Goal: Information Seeking & Learning: Learn about a topic

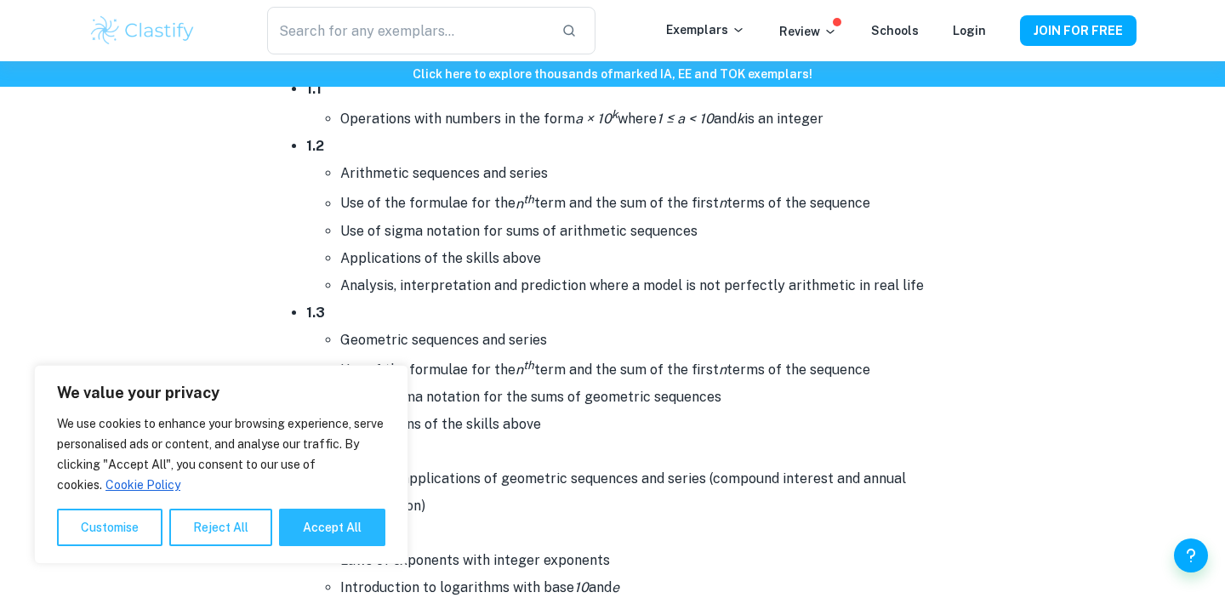
scroll to position [1055, 0]
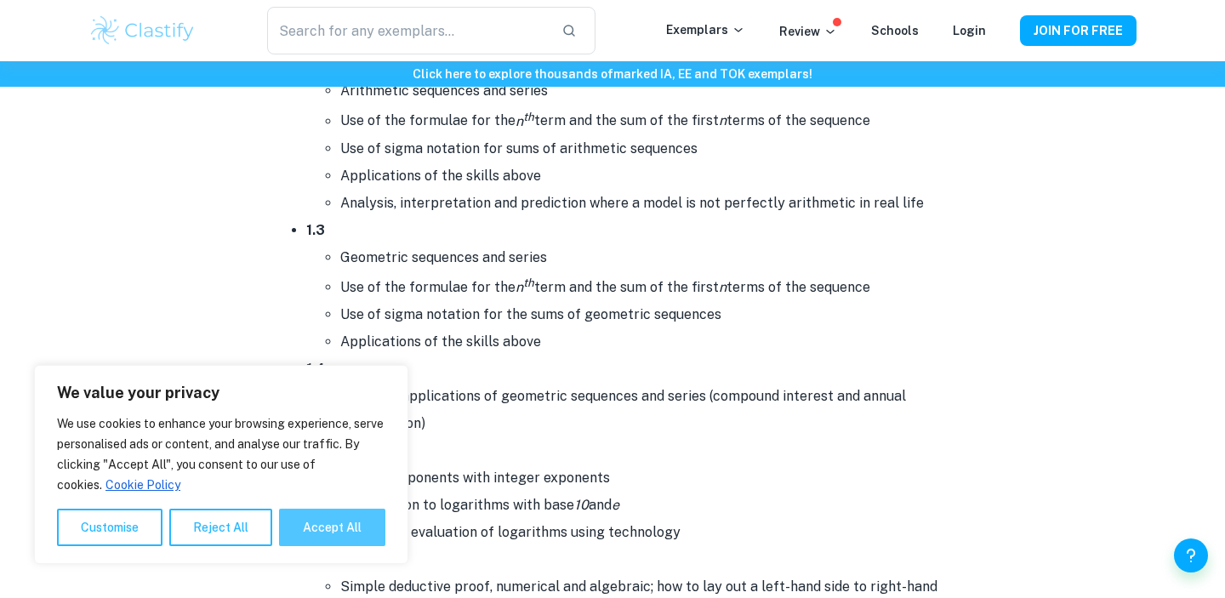
click at [333, 533] on button "Accept All" at bounding box center [332, 527] width 106 height 37
checkbox input "true"
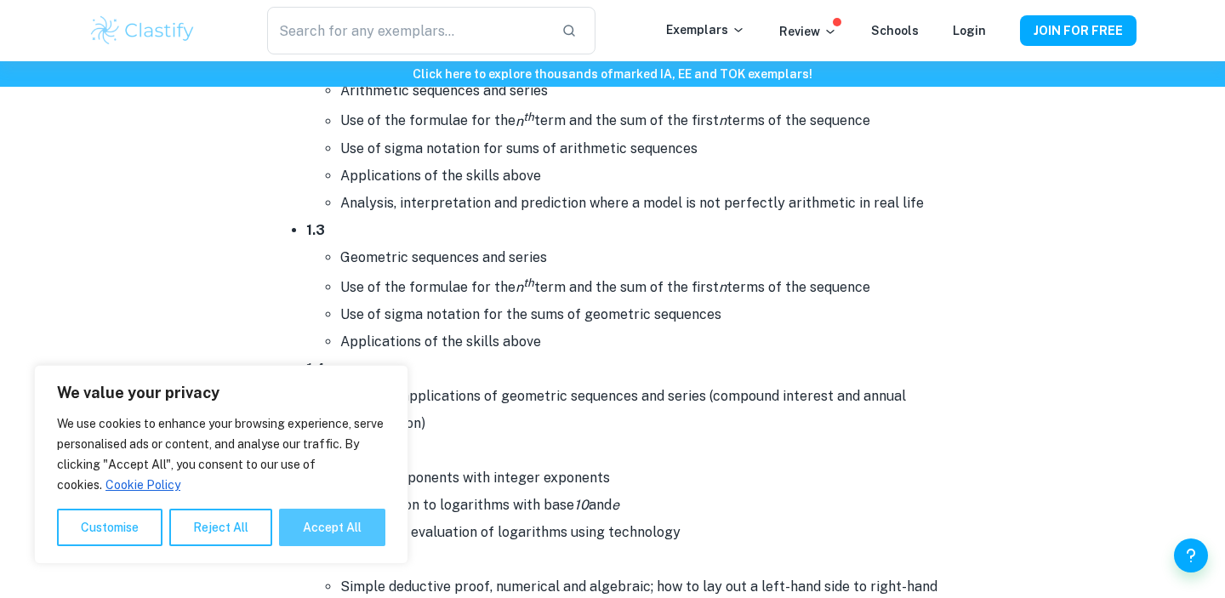
checkbox input "true"
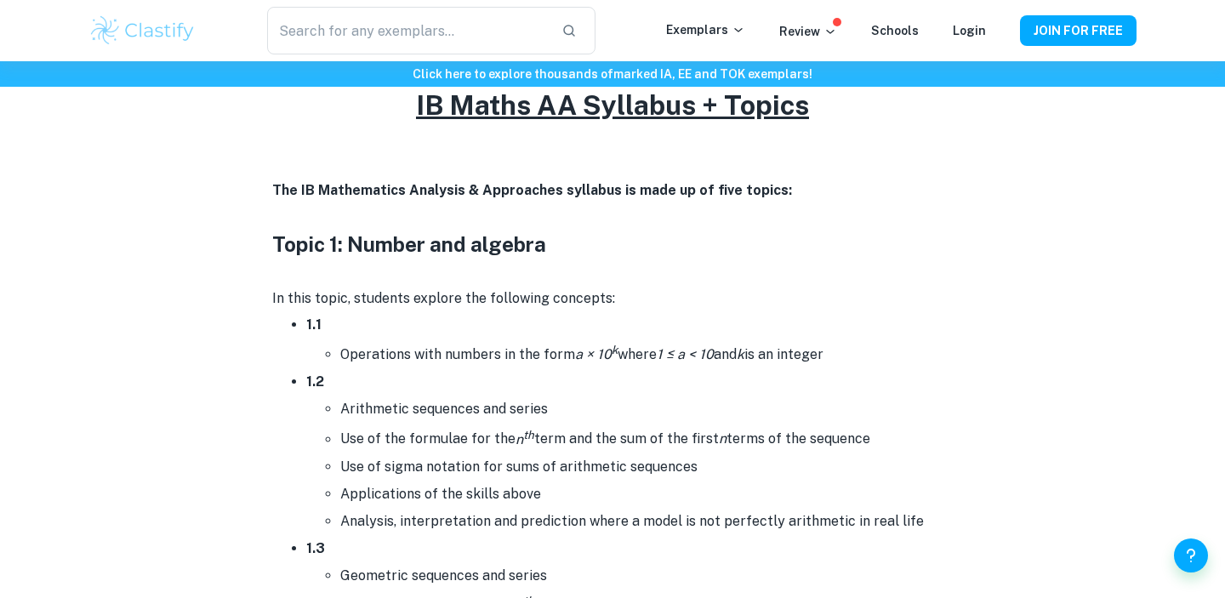
scroll to position [0, 0]
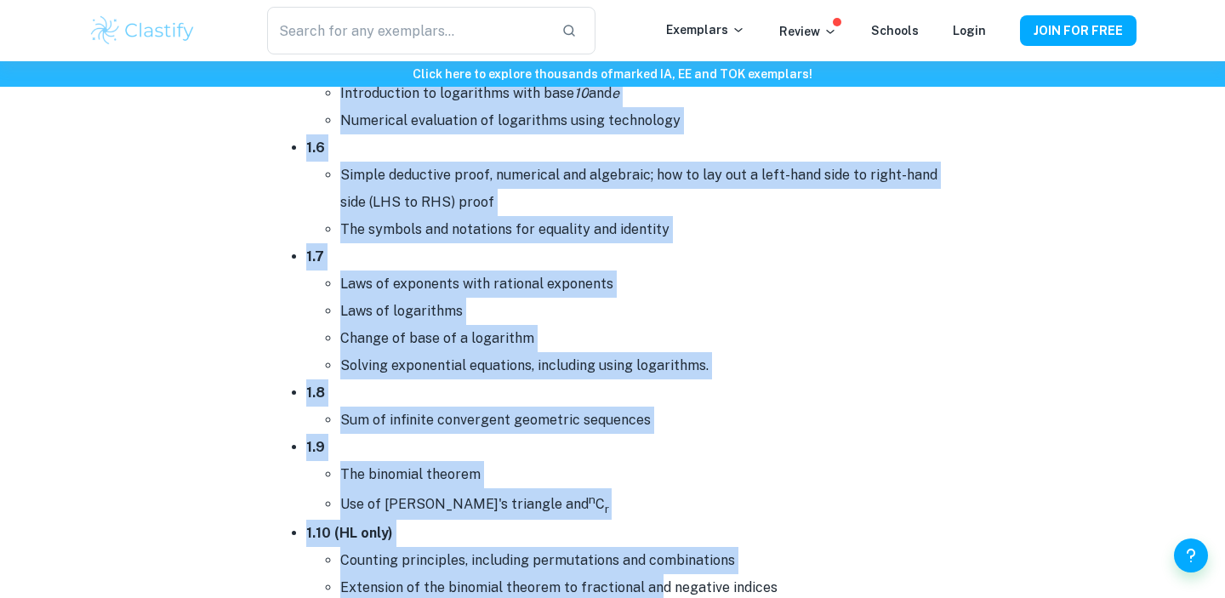
scroll to position [1479, 0]
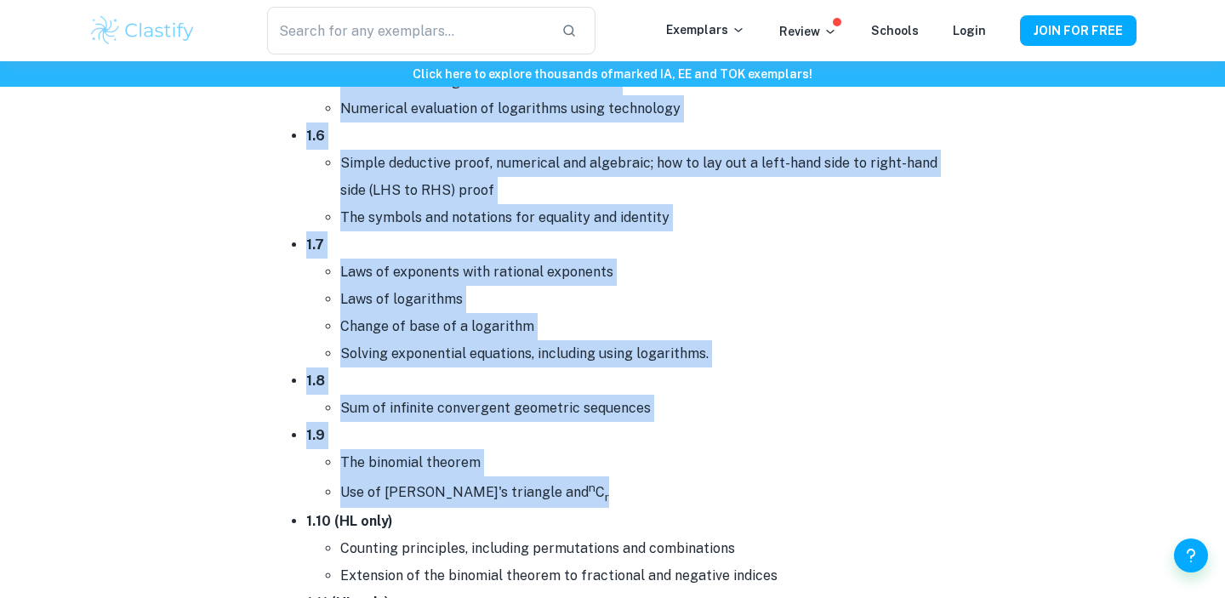
drag, startPoint x: 276, startPoint y: 162, endPoint x: 668, endPoint y: 519, distance: 530.0
copy div "Topic 1: Number and algebra In this topic, students explore the following conce…"
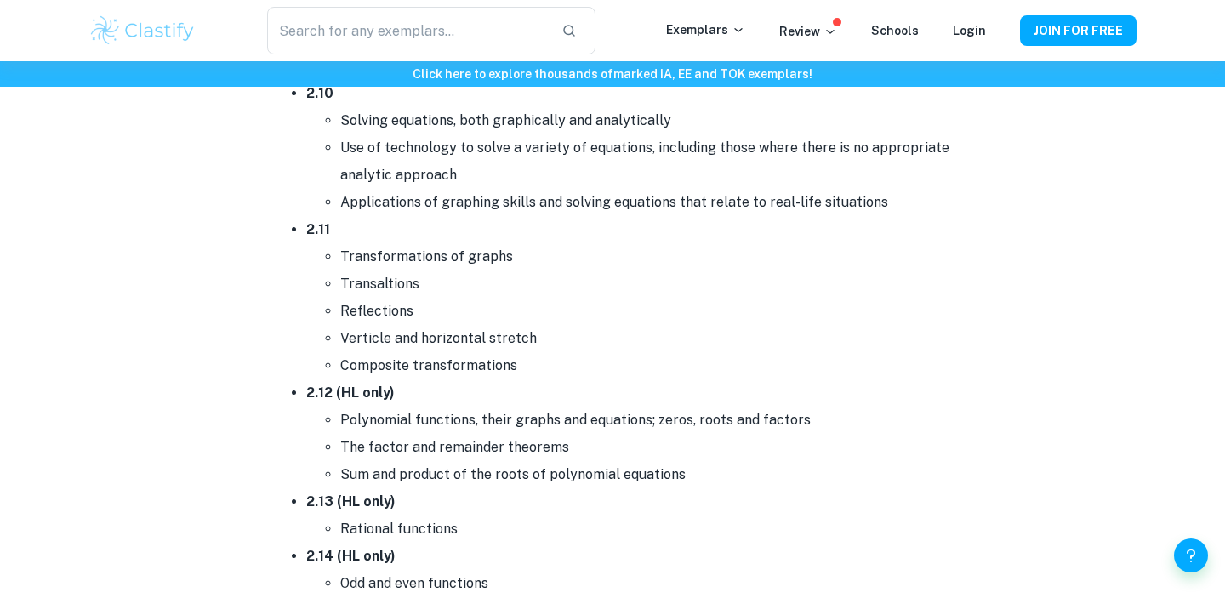
scroll to position [3781, 0]
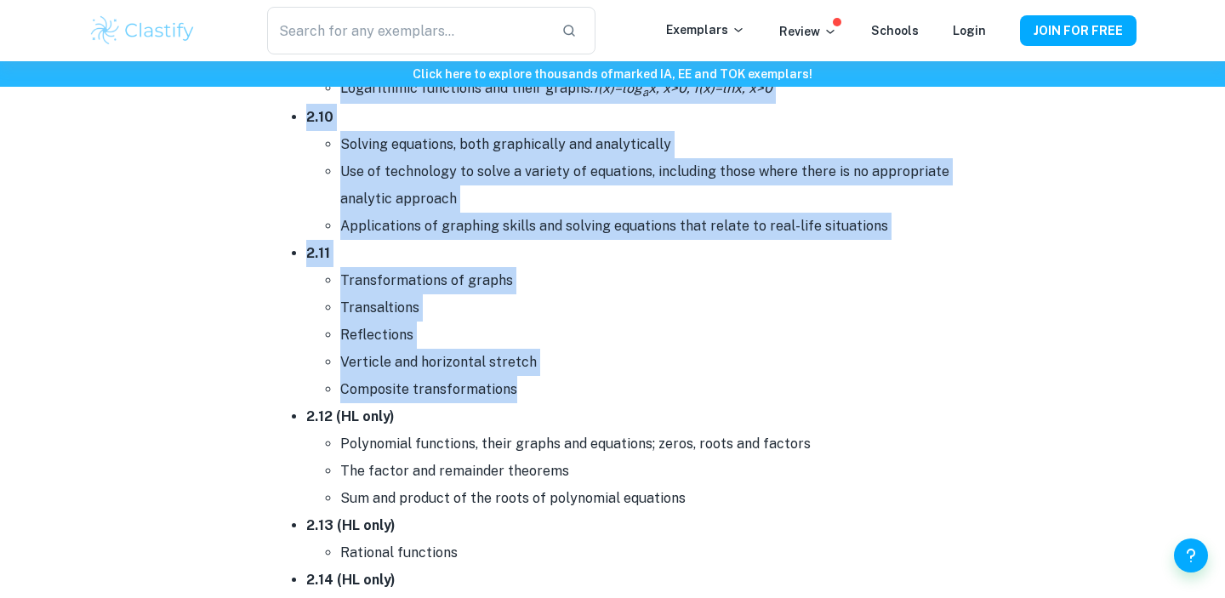
drag, startPoint x: 269, startPoint y: 218, endPoint x: 528, endPoint y: 379, distance: 305.7
copy div "Topic 2: Functions In this topic, students explore the following concepts: 2.1 …"
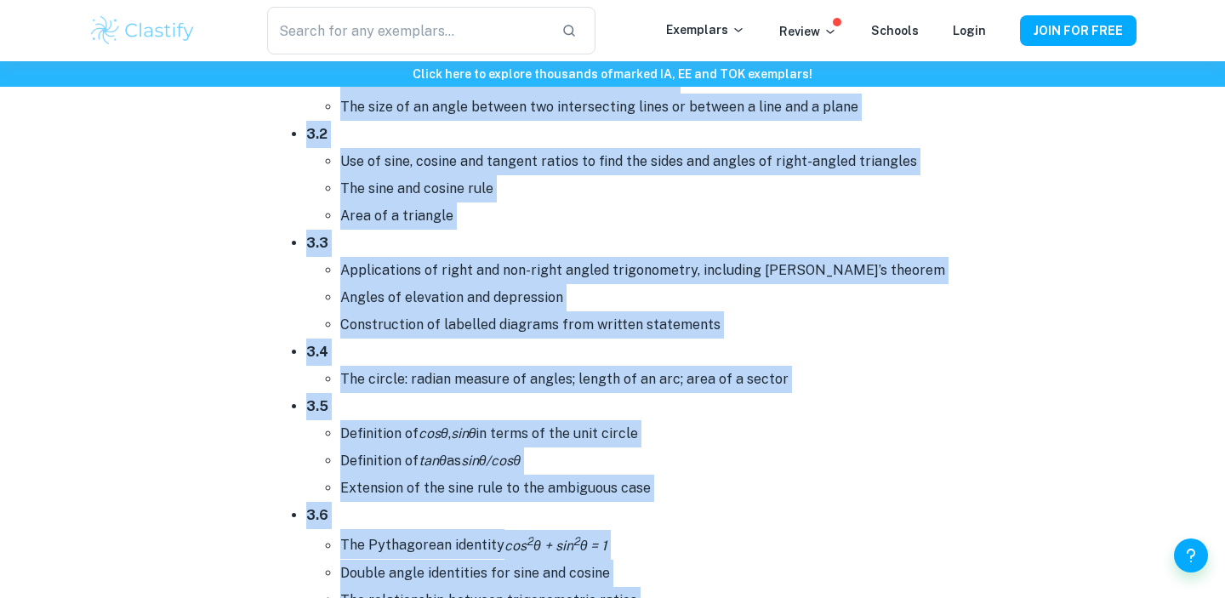
scroll to position [4975, 0]
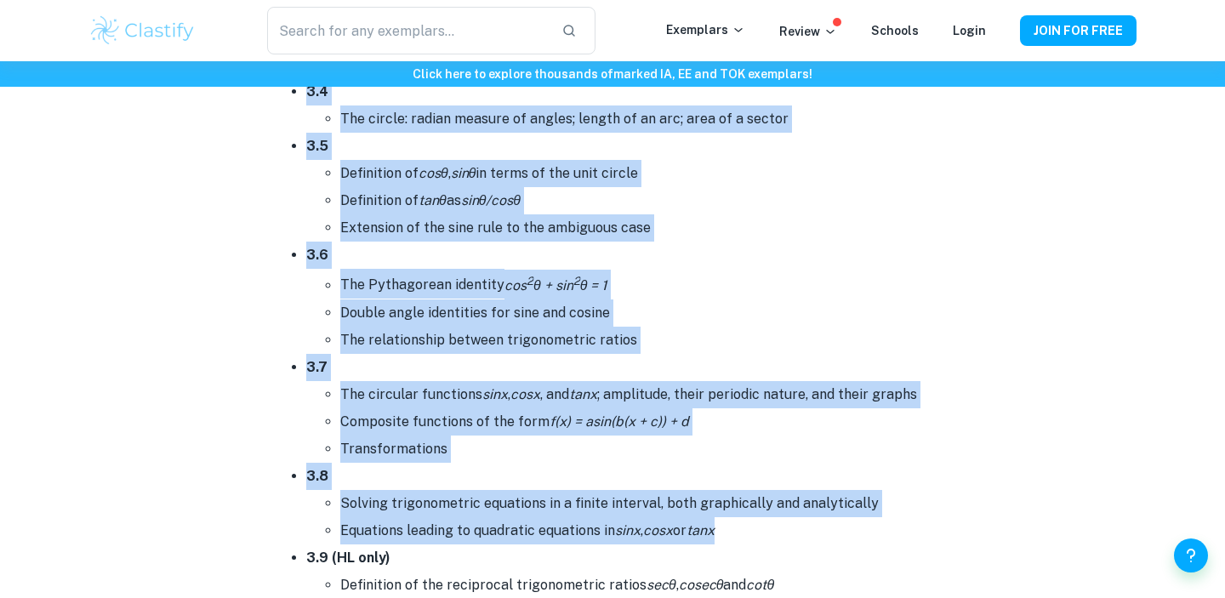
drag, startPoint x: 275, startPoint y: 185, endPoint x: 781, endPoint y: 516, distance: 604.3
copy div "Topic 3: Geometry and Trigonometry In this topic, students explore the followin…"
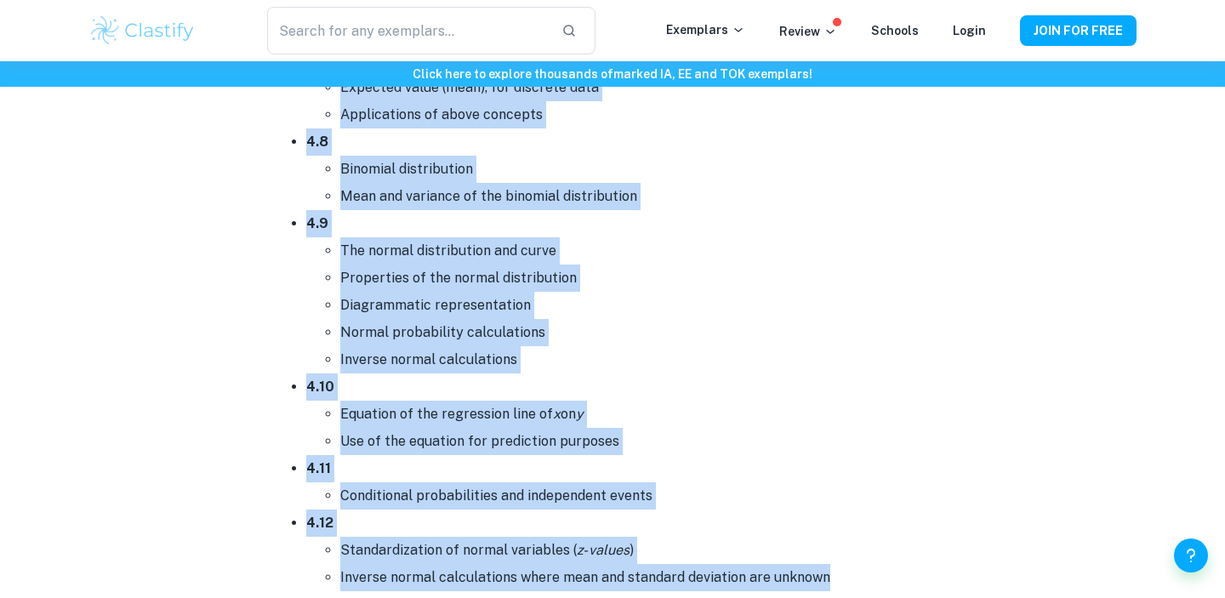
scroll to position [8026, 0]
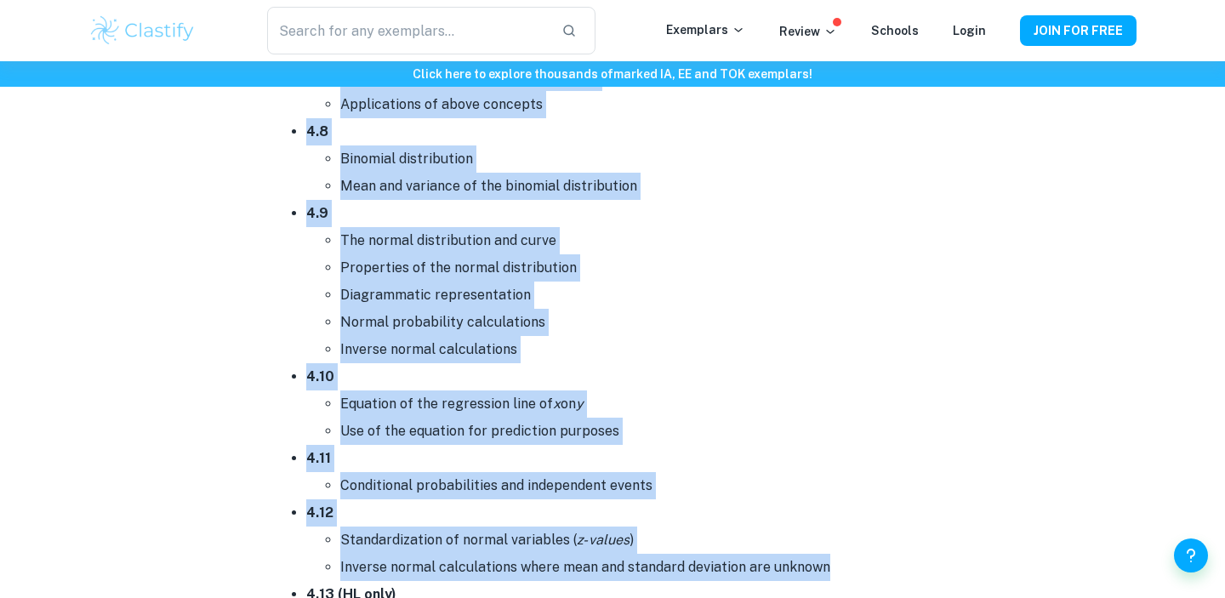
drag, startPoint x: 271, startPoint y: 305, endPoint x: 826, endPoint y: 560, distance: 610.6
copy div "Topic 4: Statistics and probability In this topic, students explore the followi…"
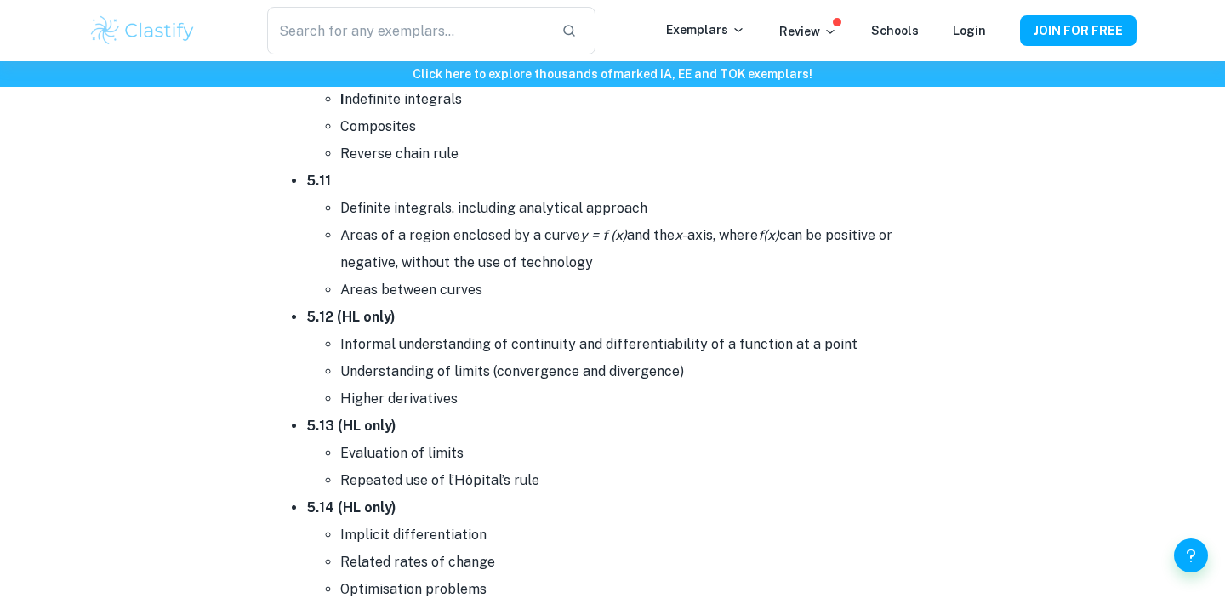
scroll to position [9806, 0]
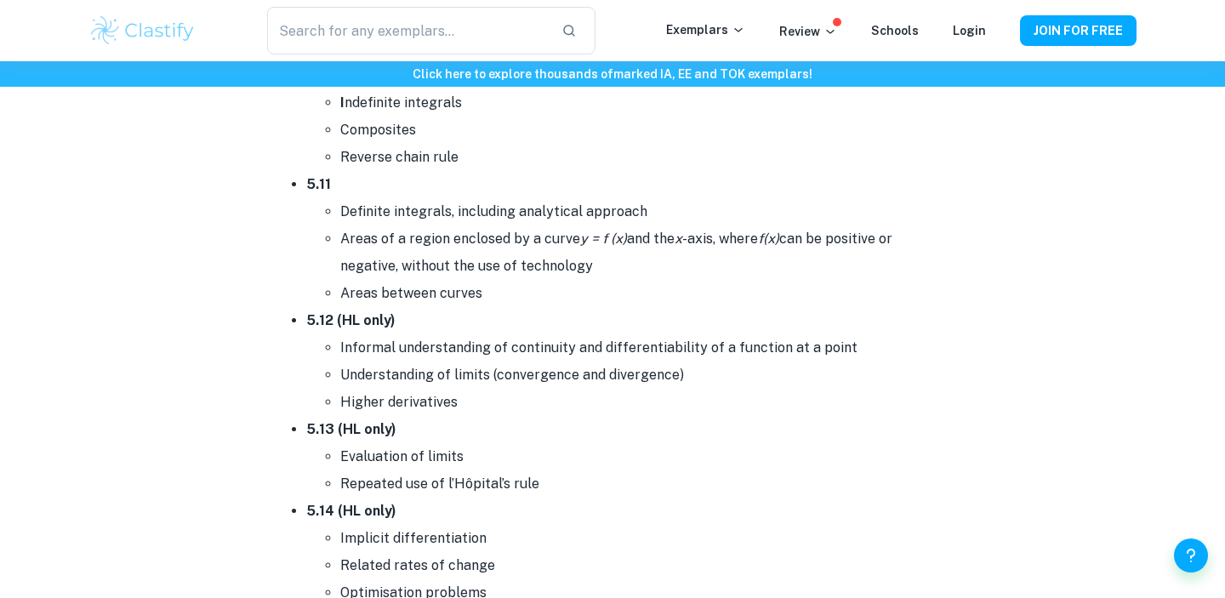
drag, startPoint x: 273, startPoint y: 216, endPoint x: 538, endPoint y: 282, distance: 273.4
copy div "Topic 5: Calculus In this topic, students explore the following concepts: 5.1 I…"
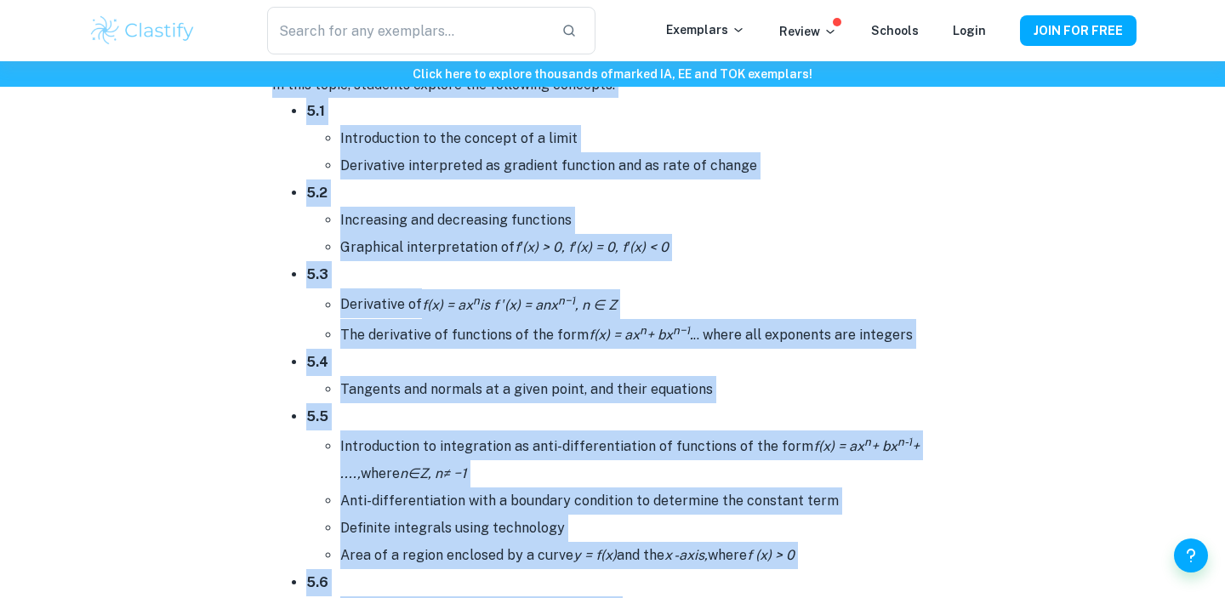
scroll to position [8809, 0]
